Goal: Transaction & Acquisition: Purchase product/service

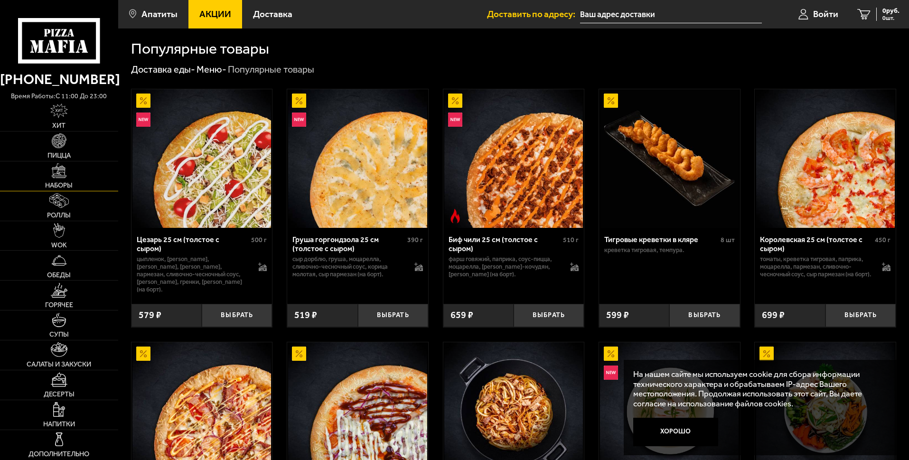
click at [65, 185] on span "Наборы" at bounding box center [59, 185] width 28 height 7
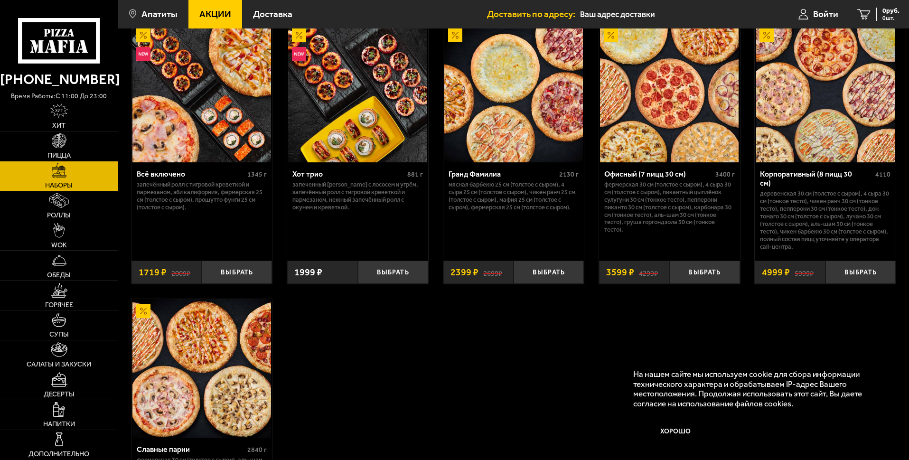
scroll to position [543, 0]
click at [697, 245] on div "Офисный (7 пицц 30 см) 3400 г Фермерская 30 см (толстое с сыром), 4 сыра 30 см …" at bounding box center [669, 209] width 141 height 92
click at [699, 261] on button "Выбрать" at bounding box center [704, 272] width 70 height 23
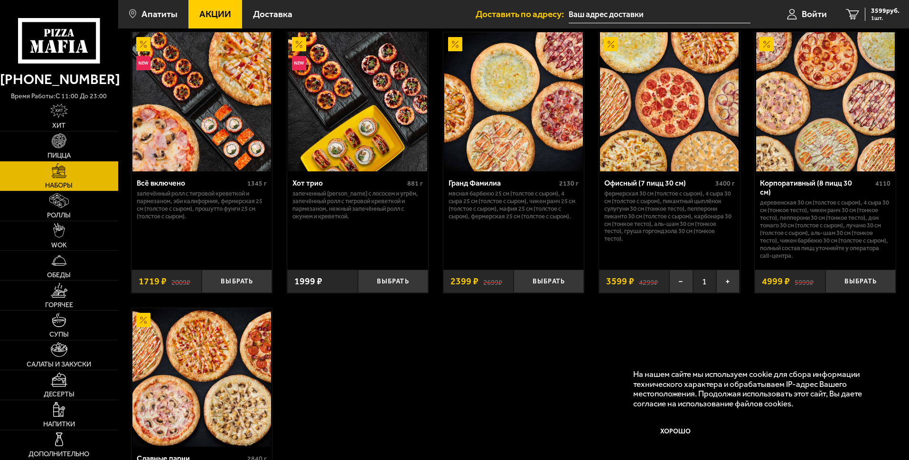
scroll to position [532, 0]
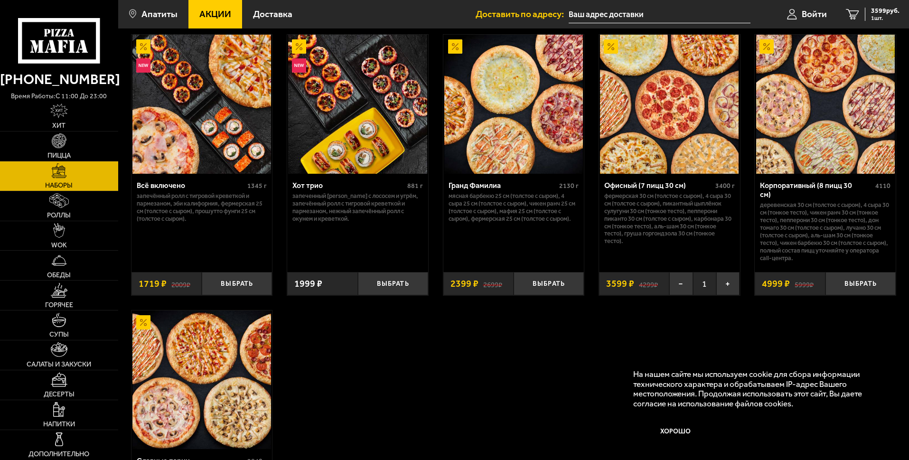
click at [705, 71] on img at bounding box center [669, 104] width 139 height 139
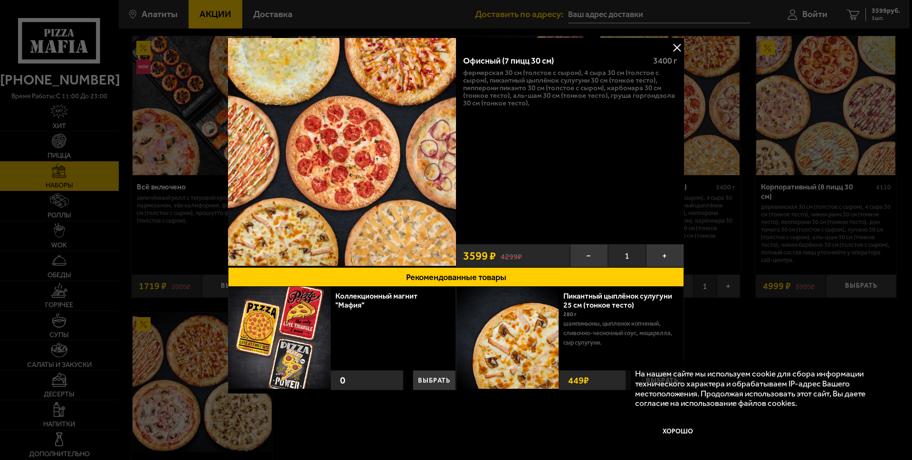
click at [680, 47] on button at bounding box center [676, 47] width 14 height 14
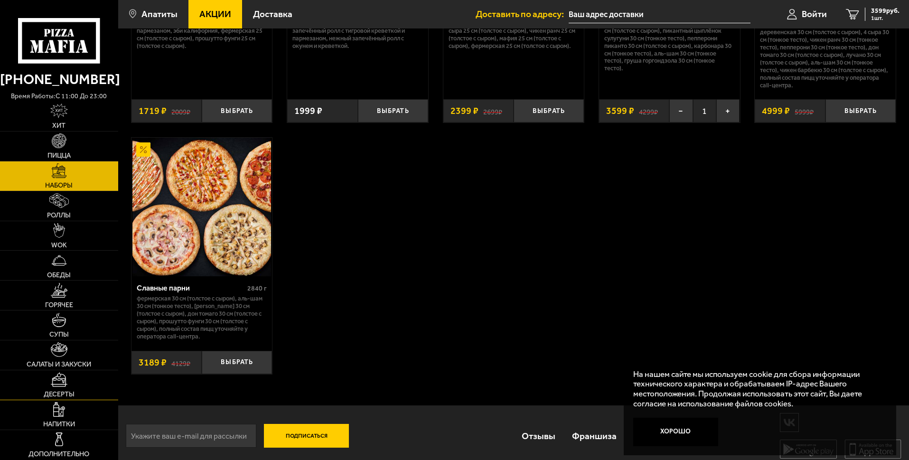
scroll to position [705, 0]
click at [51, 363] on span "Салаты и закуски" at bounding box center [59, 364] width 65 height 7
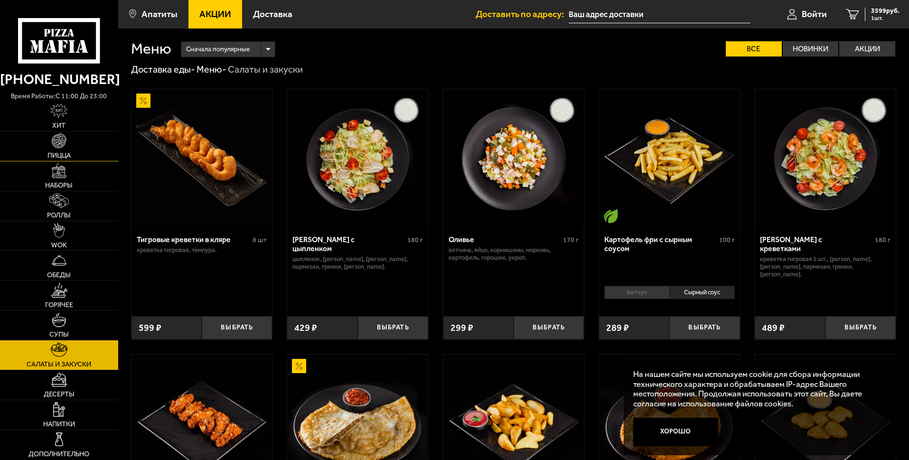
click at [61, 156] on span "Пицца" at bounding box center [58, 155] width 23 height 7
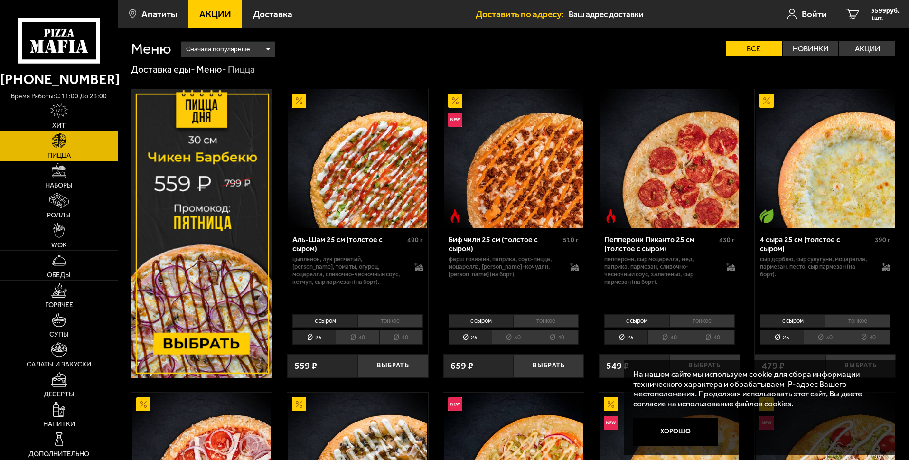
click at [57, 121] on link "Хит" at bounding box center [59, 116] width 118 height 29
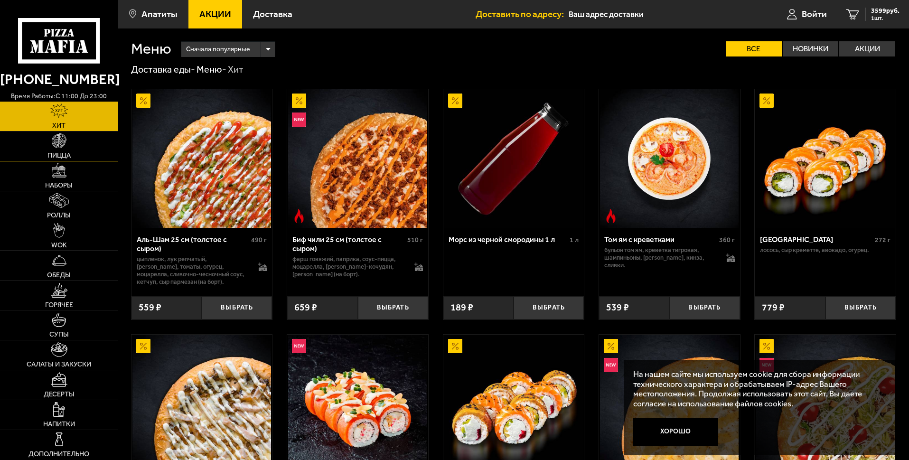
click at [59, 149] on link "Пицца" at bounding box center [59, 146] width 118 height 29
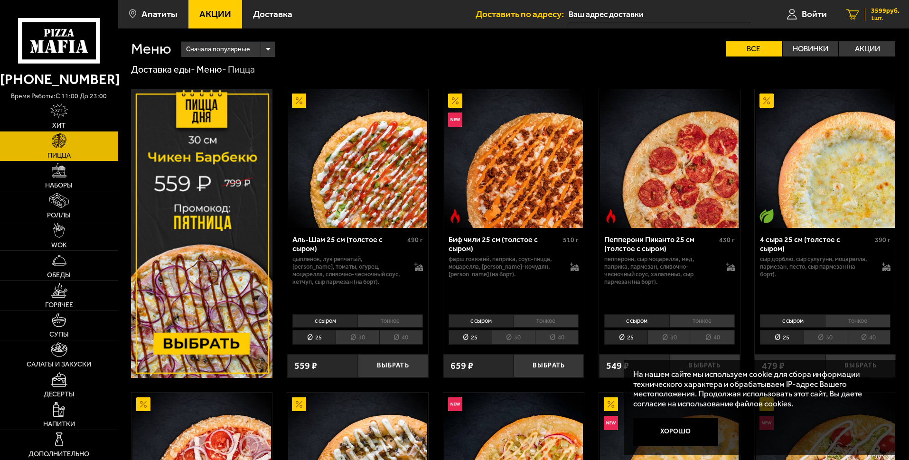
click at [873, 16] on span "1 шт." at bounding box center [885, 18] width 28 height 6
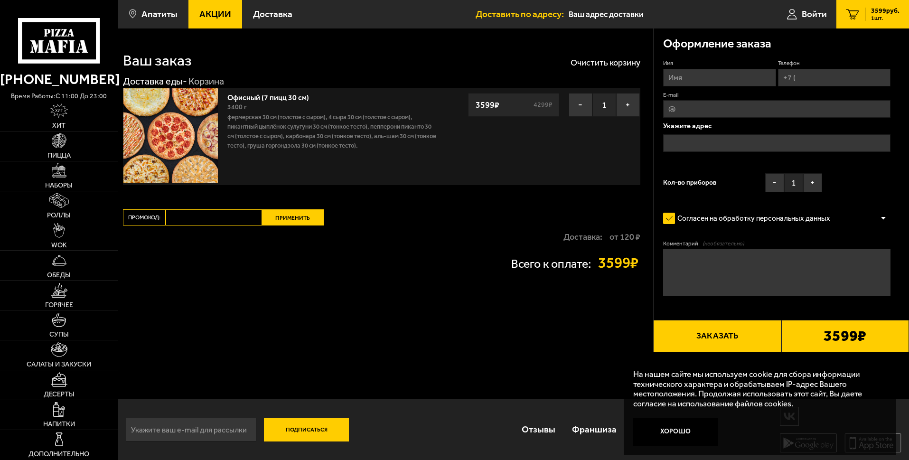
scroll to position [0, 0]
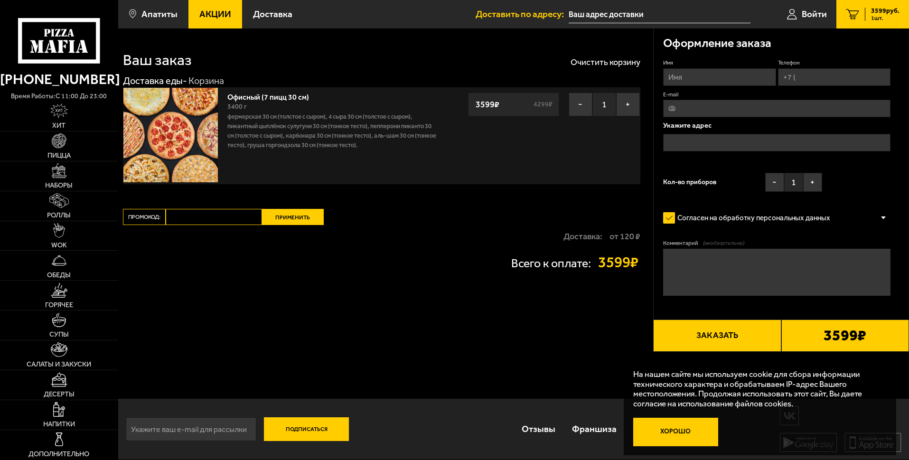
click at [669, 428] on button "Хорошо" at bounding box center [675, 432] width 85 height 28
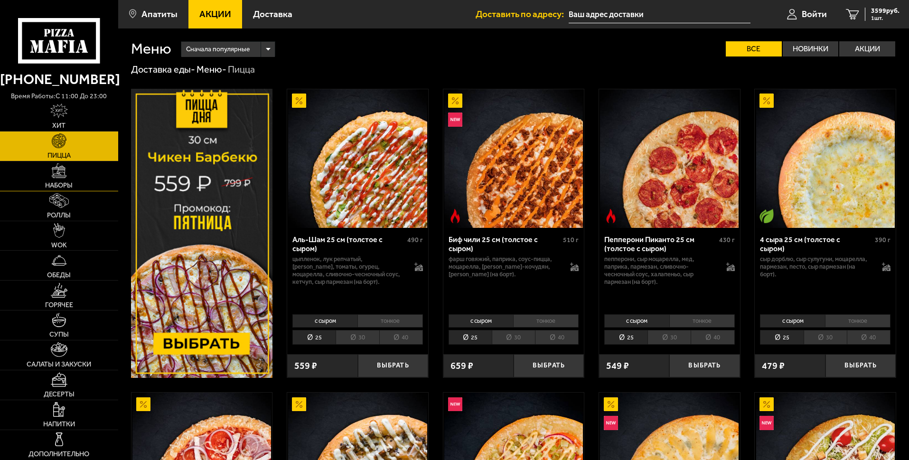
click at [71, 182] on span "Наборы" at bounding box center [59, 185] width 28 height 7
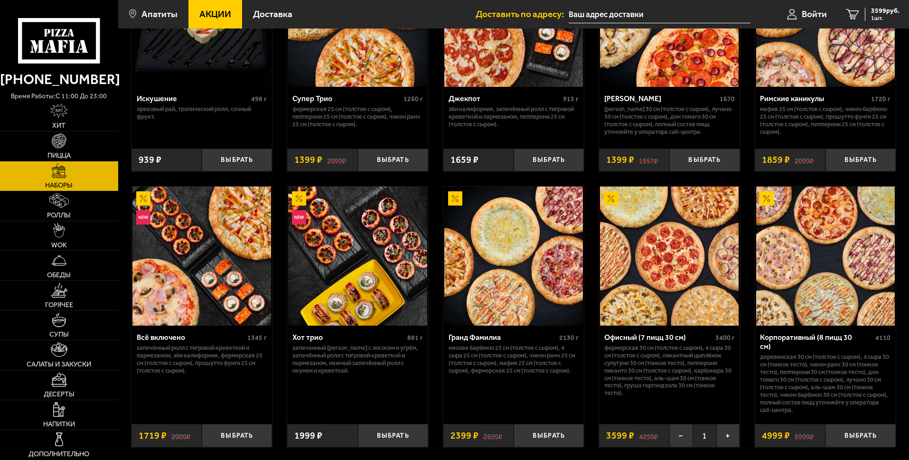
scroll to position [388, 0]
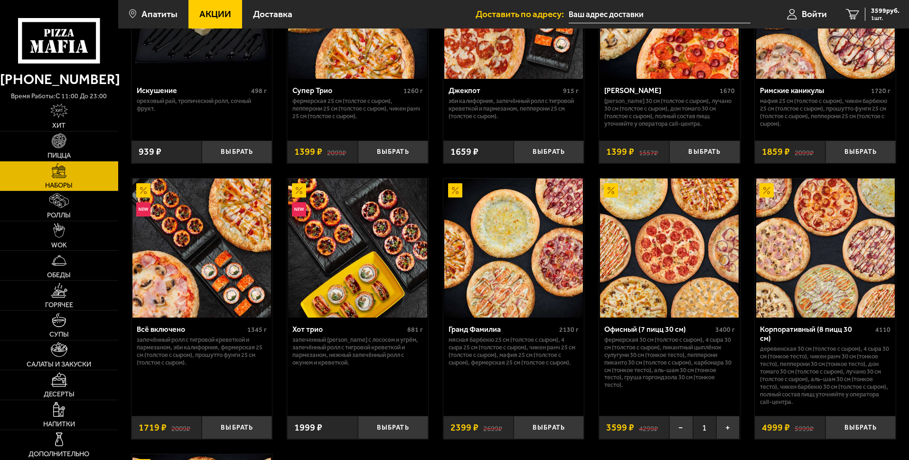
click at [555, 347] on p "Мясная Барбекю 25 см (толстое с сыром), 4 сыра 25 см (толстое с сыром), Чикен Р…" at bounding box center [514, 351] width 131 height 30
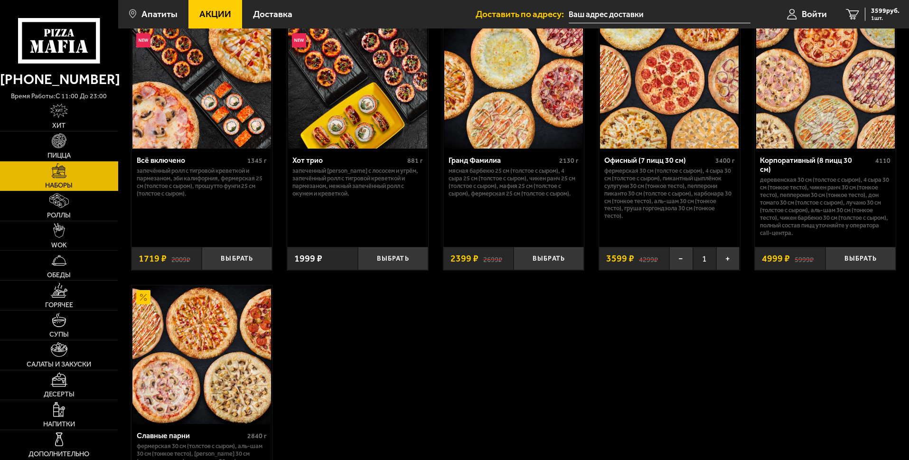
scroll to position [539, 0]
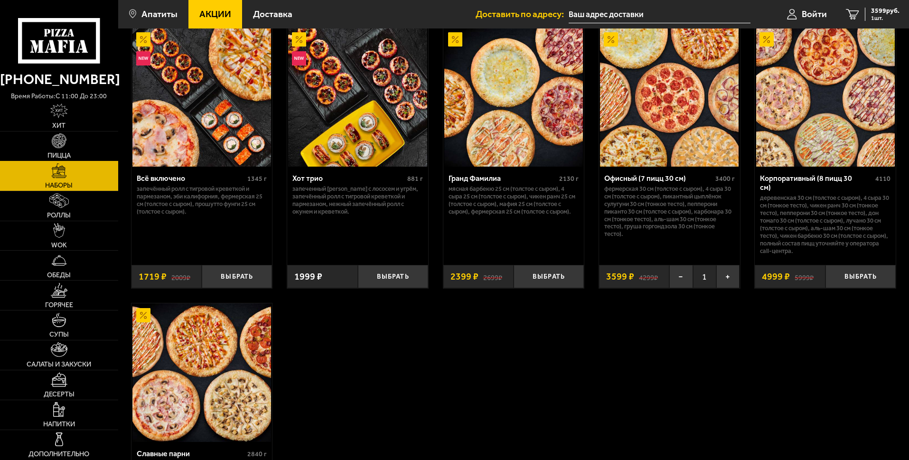
click at [60, 150] on link "Пицца" at bounding box center [59, 146] width 118 height 29
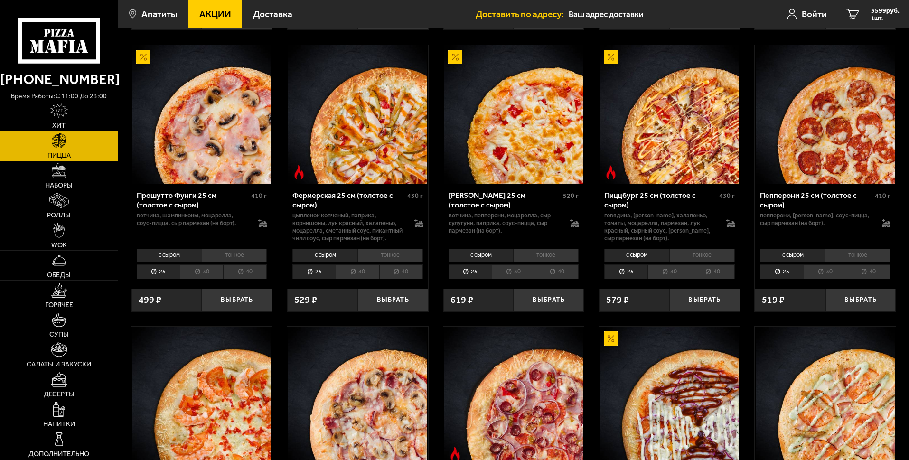
scroll to position [621, 0]
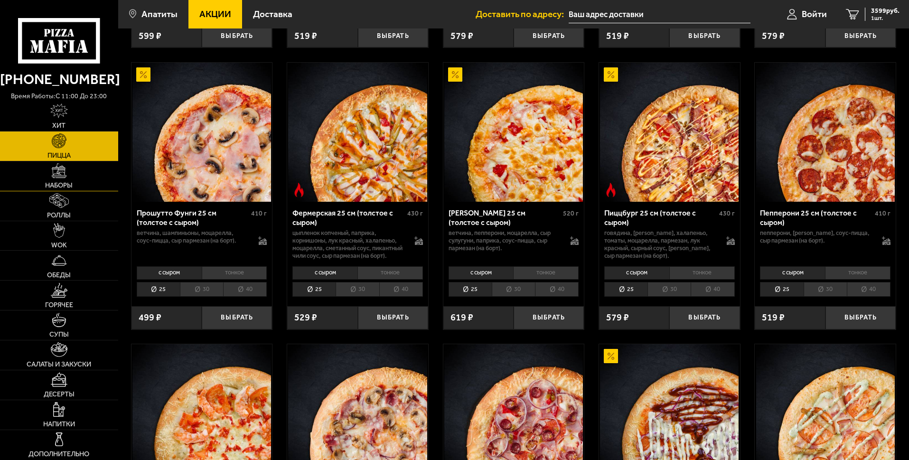
click at [59, 178] on img at bounding box center [59, 170] width 15 height 15
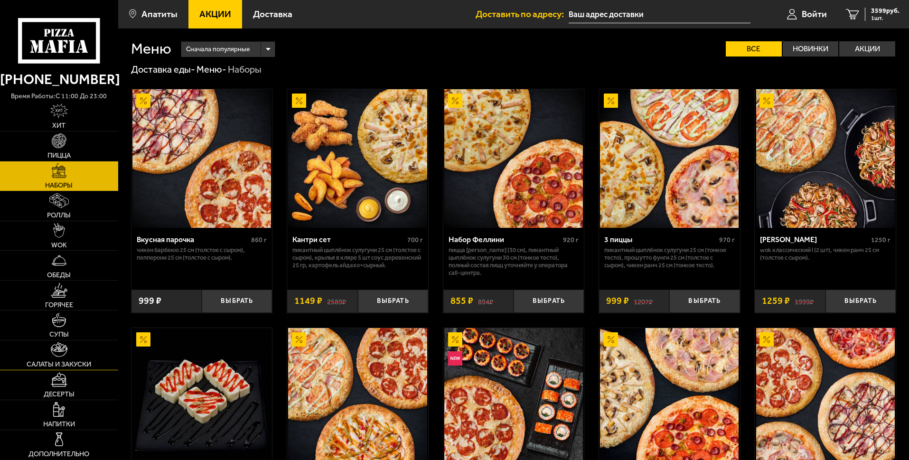
click at [77, 369] on link "Салаты и закуски" at bounding box center [59, 354] width 118 height 29
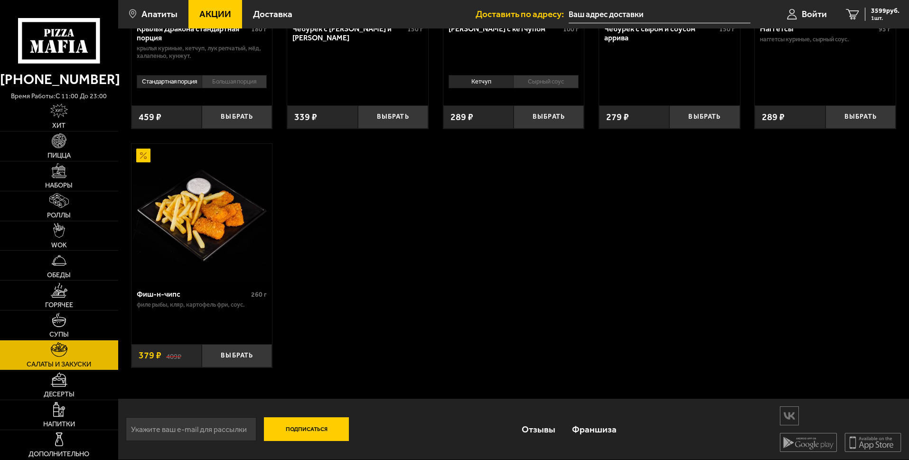
scroll to position [479, 0]
click at [63, 396] on span "Десерты" at bounding box center [59, 394] width 31 height 7
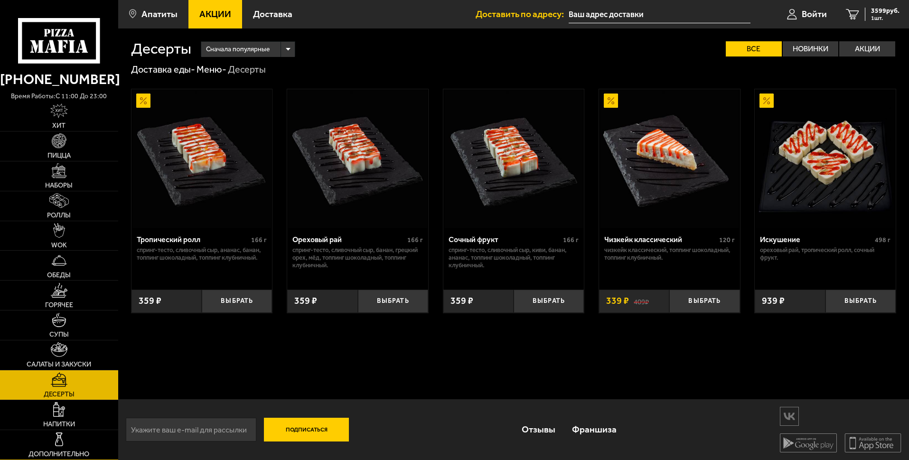
click at [57, 445] on img at bounding box center [59, 439] width 15 height 15
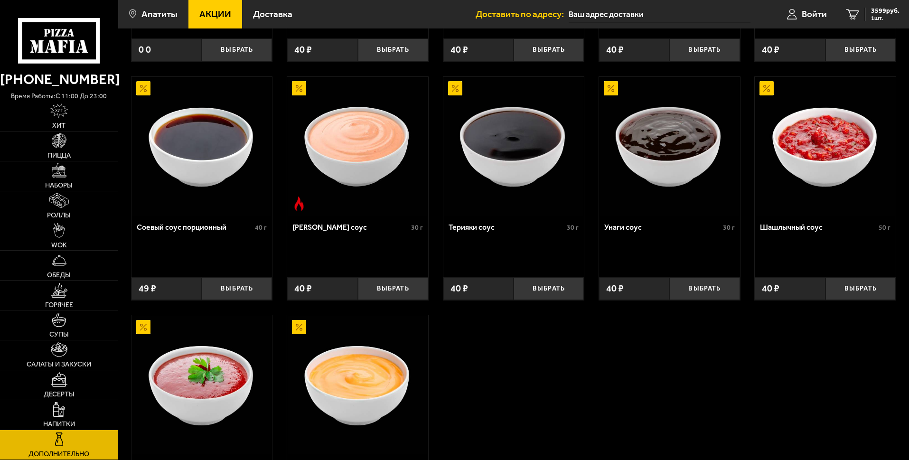
scroll to position [255, 0]
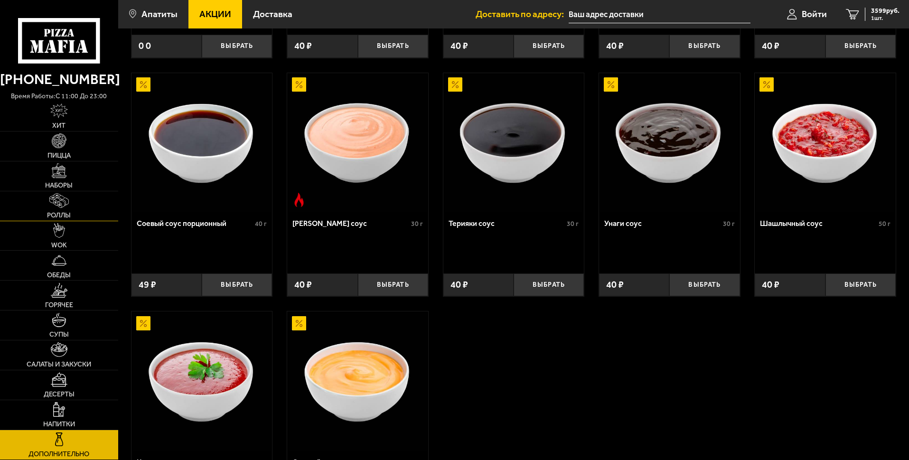
click at [49, 212] on span "Роллы" at bounding box center [59, 215] width 24 height 7
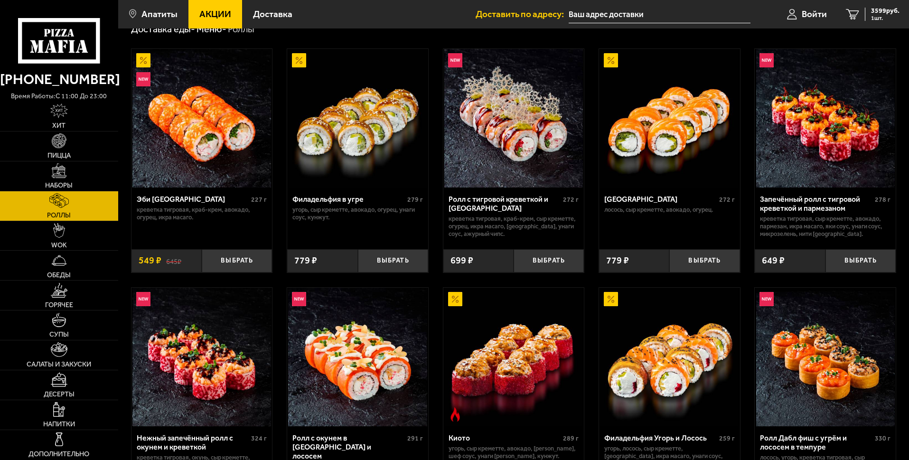
scroll to position [39, 0]
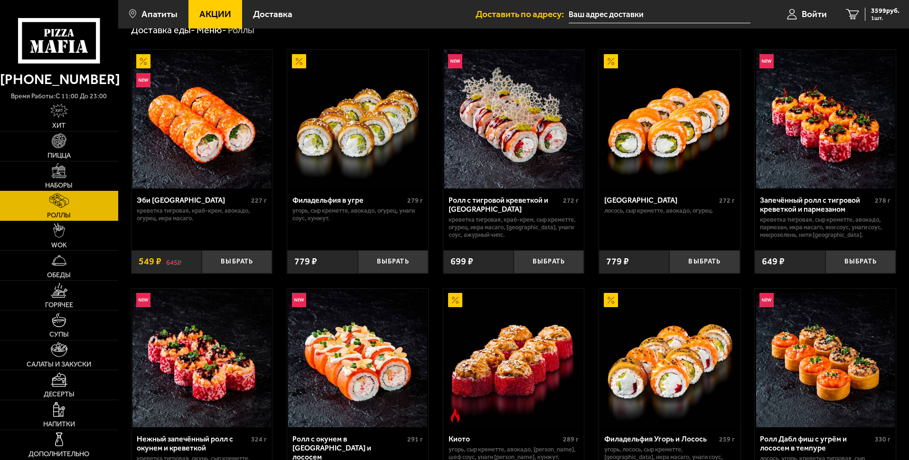
click at [47, 173] on link "Наборы" at bounding box center [59, 175] width 118 height 29
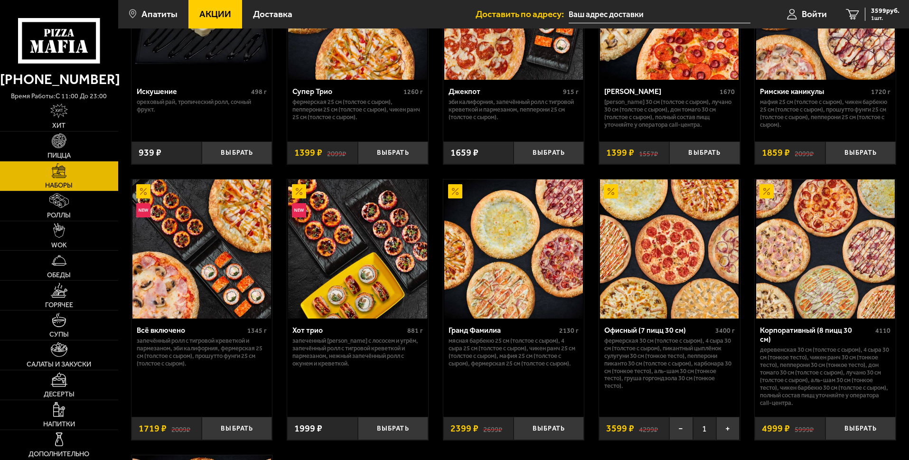
scroll to position [377, 0]
